Goal: Use online tool/utility: Utilize a website feature to perform a specific function

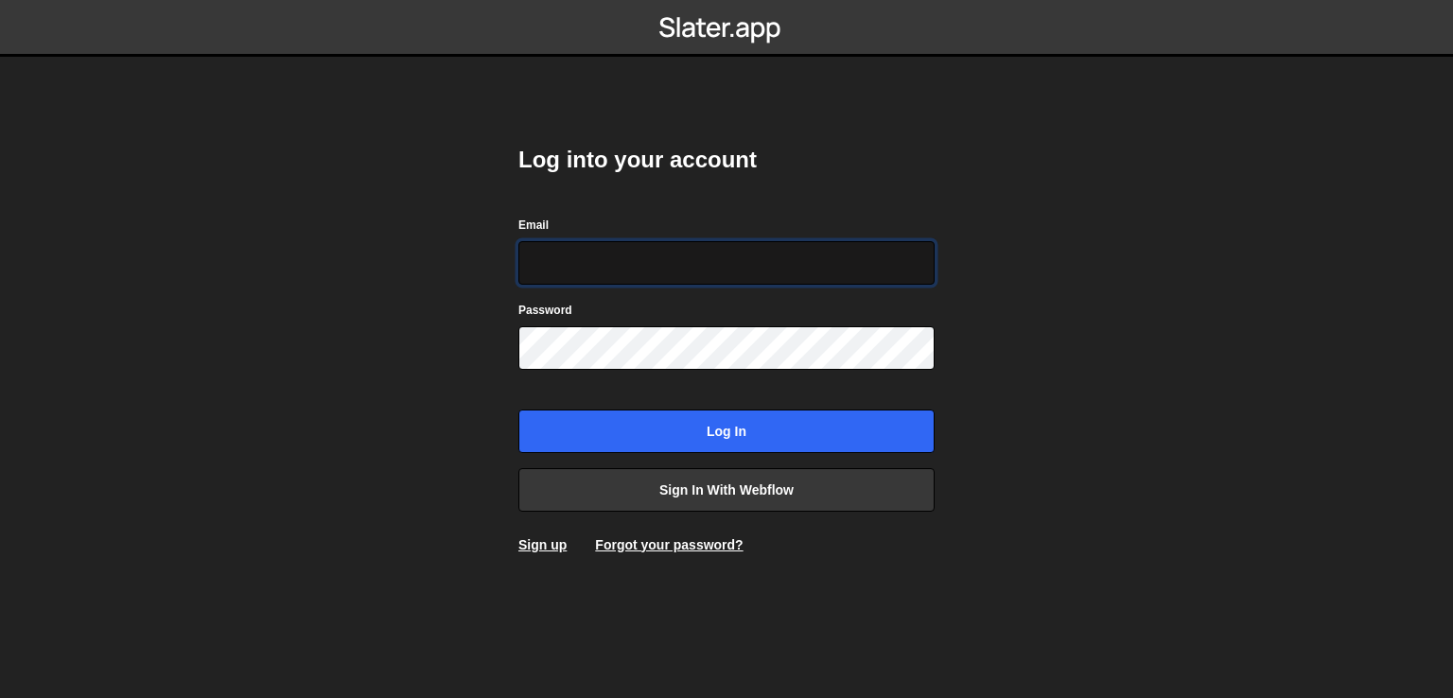
paste input "[EMAIL_ADDRESS][DOMAIN_NAME]"
type input "[EMAIL_ADDRESS][DOMAIN_NAME]"
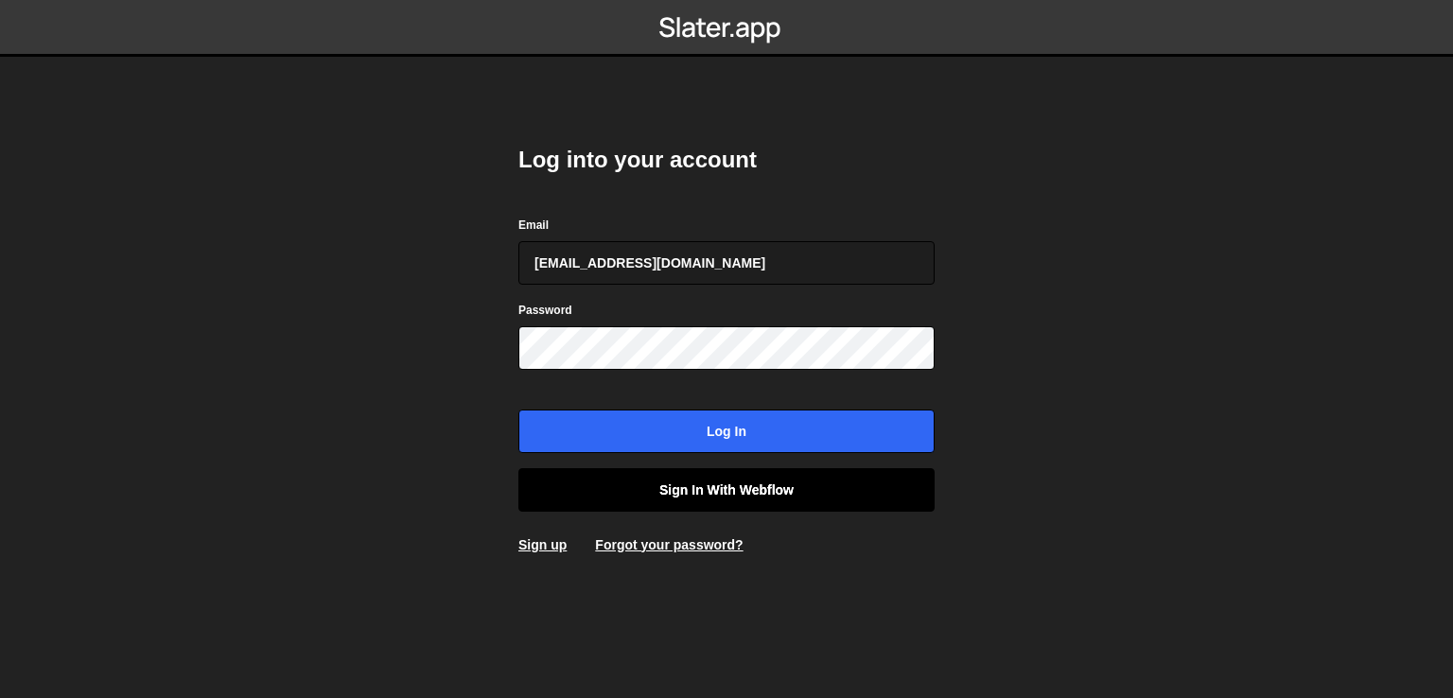
click at [741, 492] on link "Sign in with Webflow" at bounding box center [726, 490] width 416 height 44
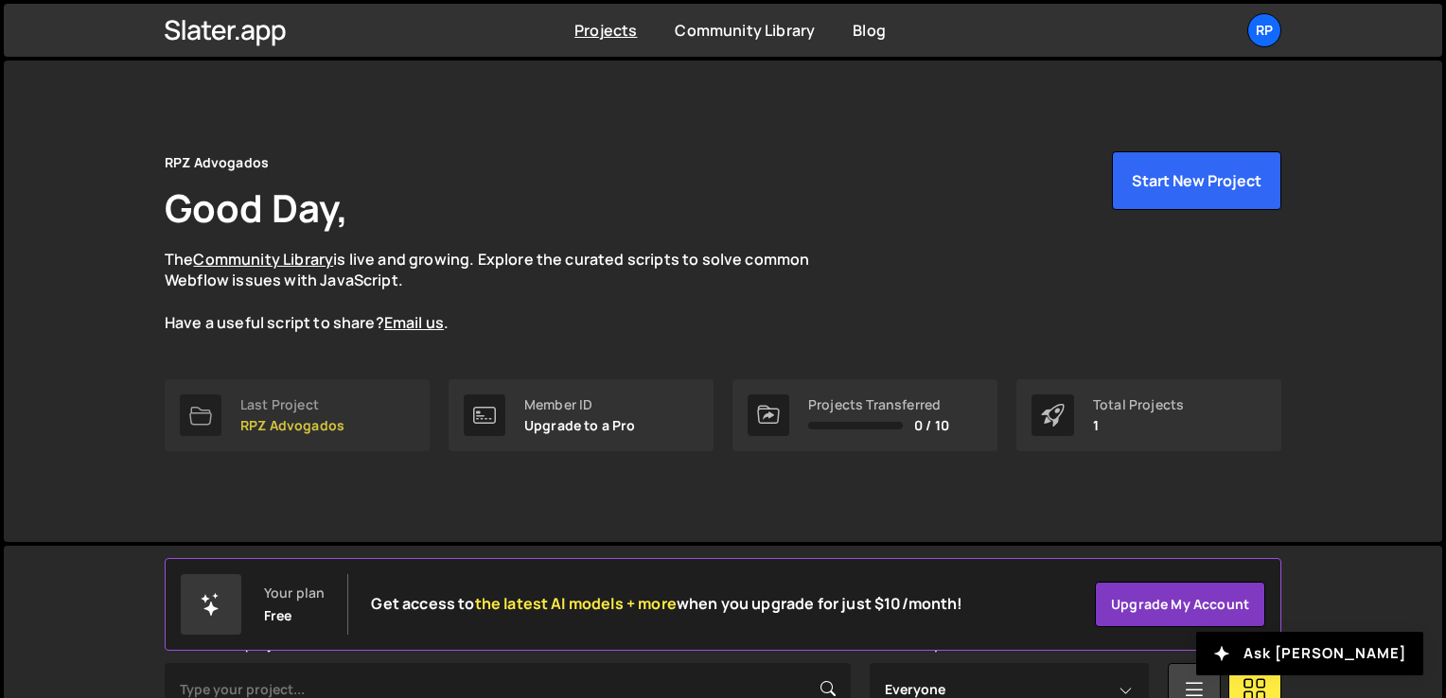
click at [310, 412] on div "Last Project" at bounding box center [292, 404] width 104 height 15
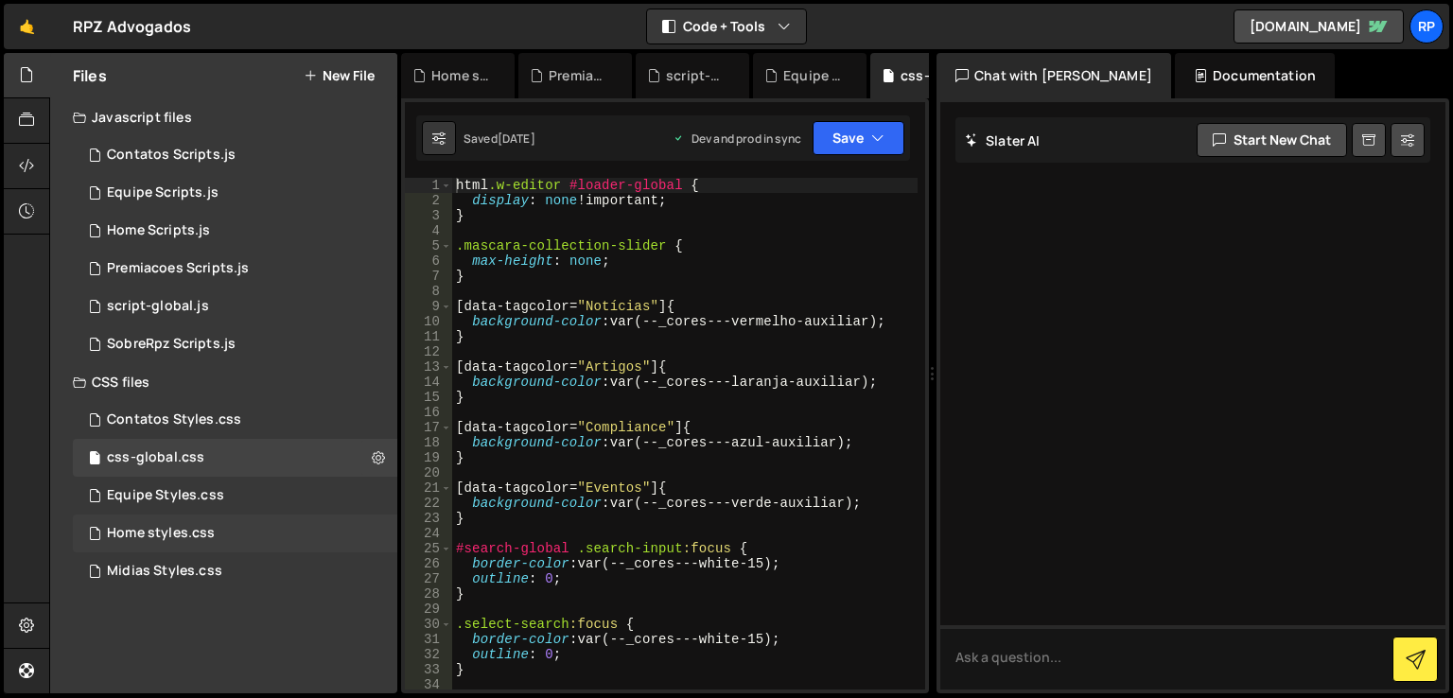
click at [128, 537] on div "Home styles.css" at bounding box center [161, 533] width 108 height 17
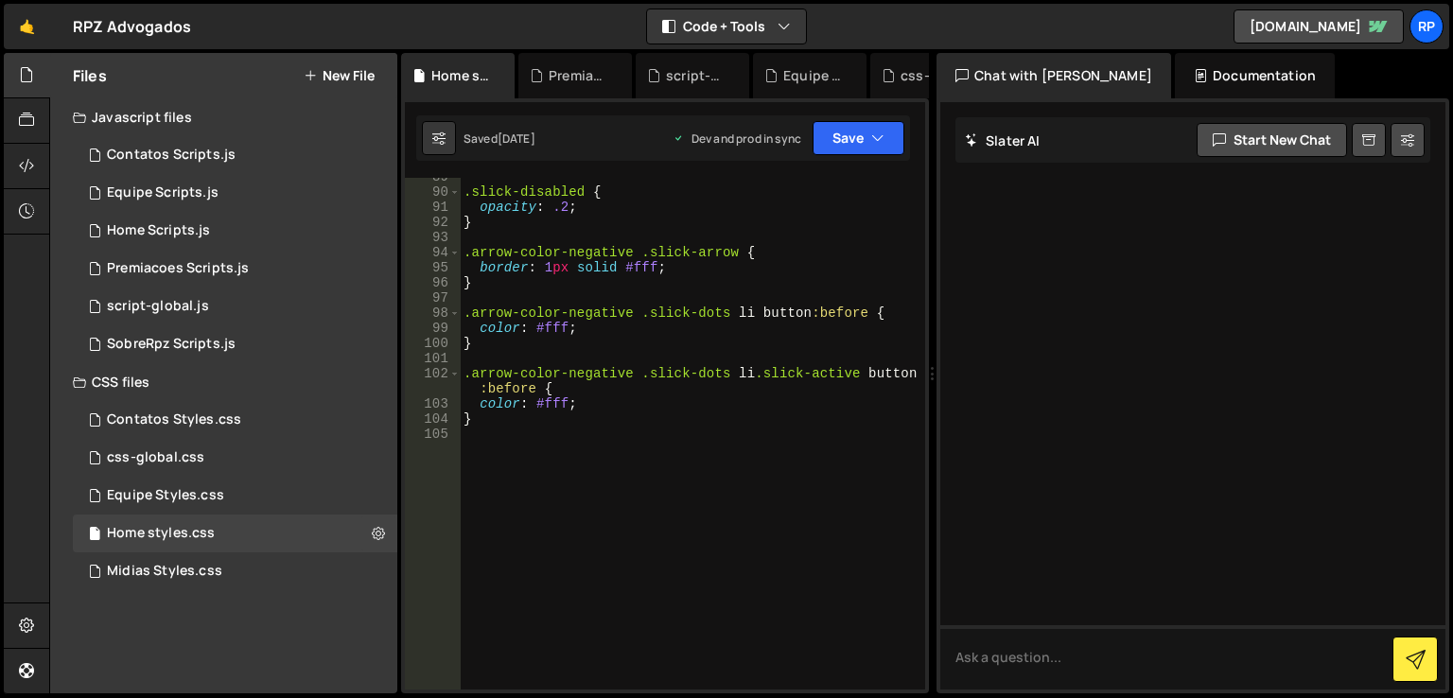
scroll to position [1356, 0]
click at [590, 449] on div ".slick-disabled { opacity : .2 ; } .arrow-color-negative .slick-arrow { border …" at bounding box center [689, 440] width 458 height 542
type textarea "@media (max-width: 768px) {}"
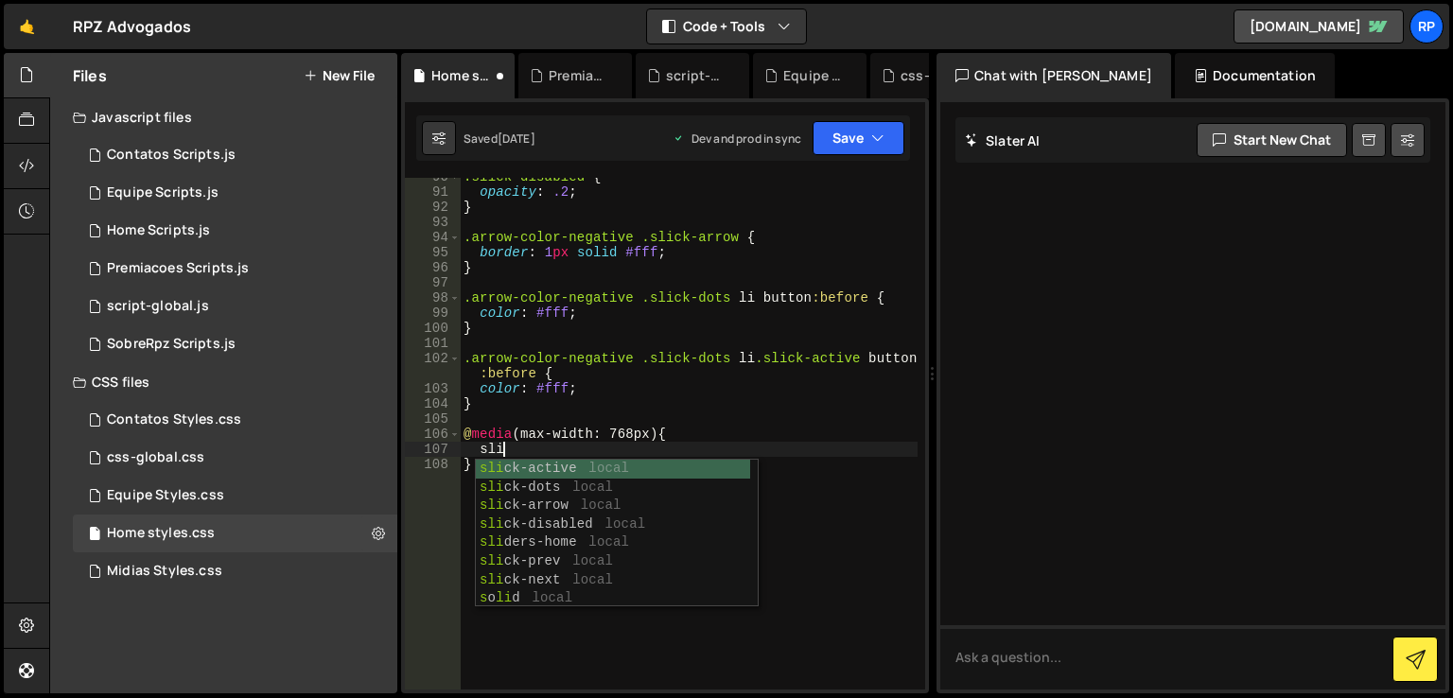
scroll to position [0, 1]
type textarea "s"
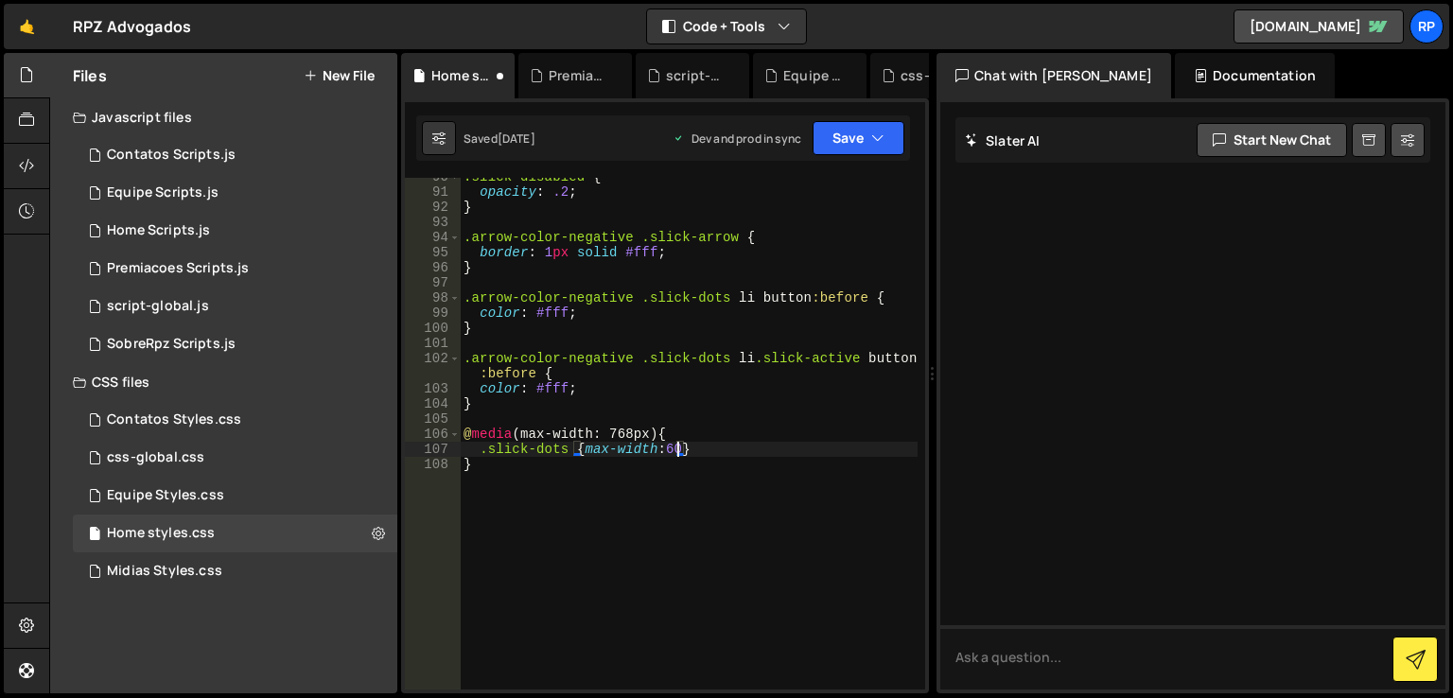
scroll to position [0, 15]
click at [715, 455] on div ".slick-disabled { opacity : .2 ; } .arrow-color-negative .slick-arrow { border …" at bounding box center [689, 440] width 458 height 542
type textarea ".slick-dots {max-width:60%}"
click at [871, 141] on icon "button" at bounding box center [877, 138] width 13 height 19
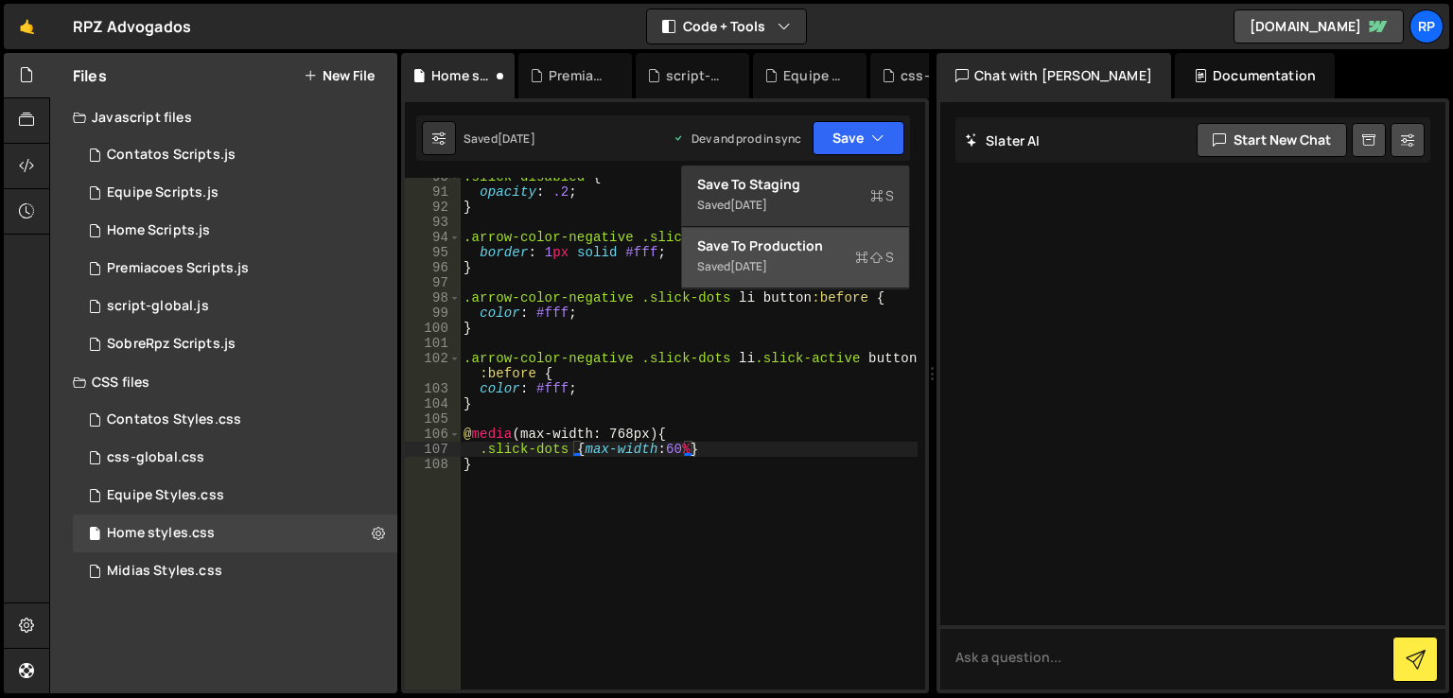
click at [776, 255] on div "Save to Production S" at bounding box center [795, 246] width 197 height 19
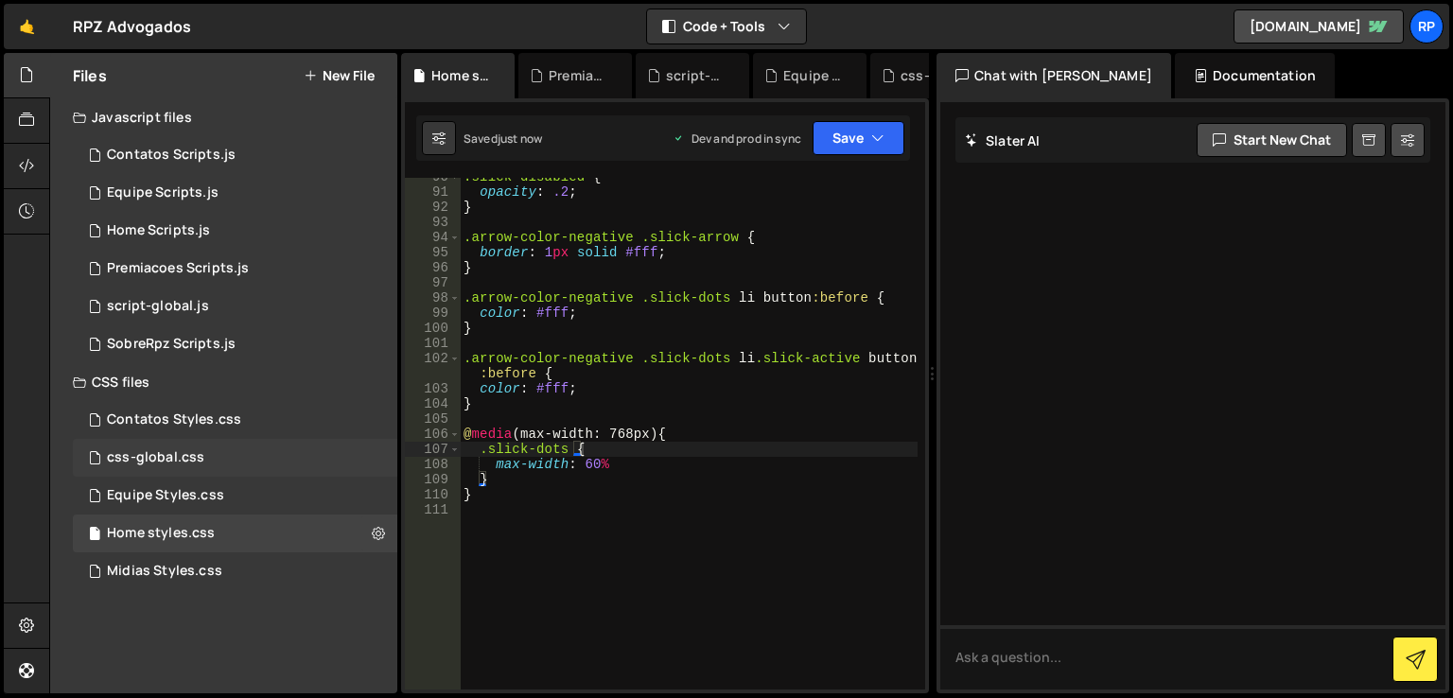
click at [159, 458] on div "css-global.css" at bounding box center [155, 457] width 97 height 17
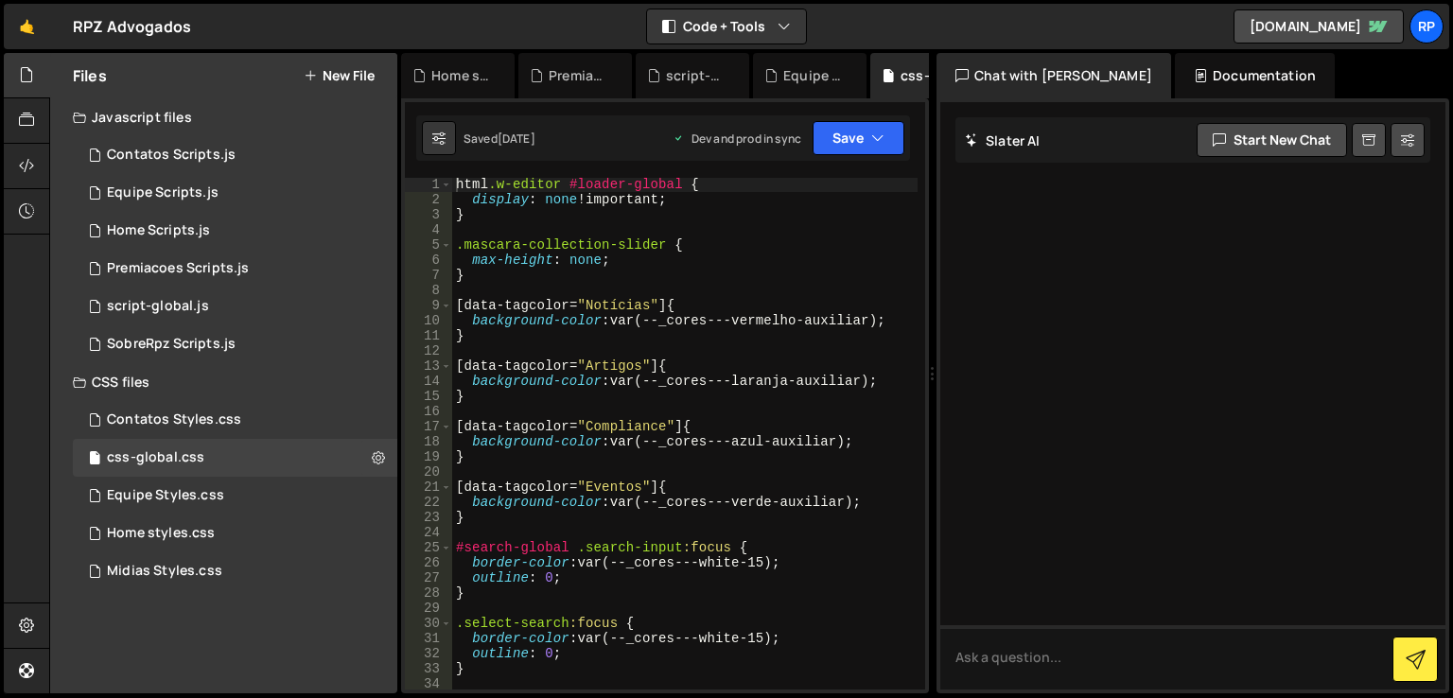
scroll to position [0, 0]
